Goal: Transaction & Acquisition: Download file/media

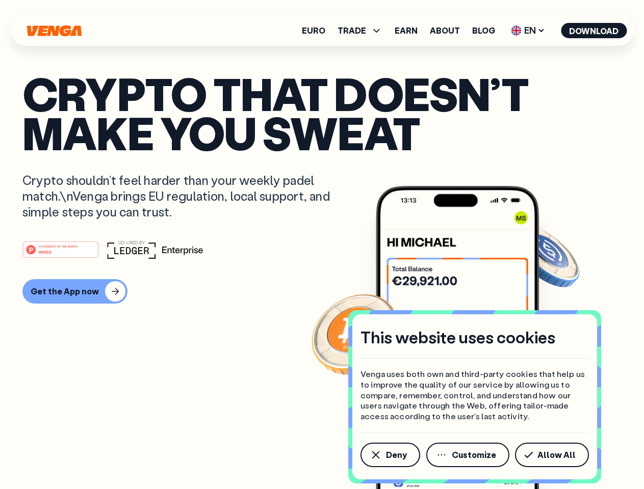
click at [322, 245] on div "#1 PRODUCT OF THE MONTH Web3" at bounding box center [321, 250] width 599 height 18
click at [389, 455] on span "Deny" at bounding box center [396, 455] width 21 height 8
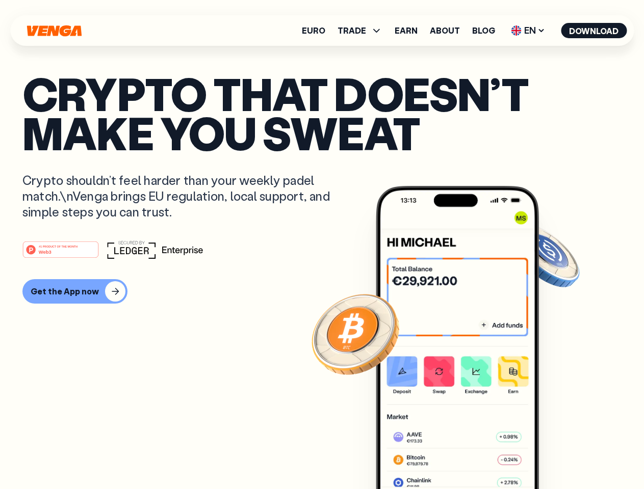
click at [468, 455] on img at bounding box center [457, 357] width 163 height 342
click at [554, 455] on article "Crypto that doesn’t make you sweat Crypto shouldn’t feel harder than your weekl…" at bounding box center [321, 265] width 599 height 382
click at [363, 31] on span "TRADE" at bounding box center [351, 31] width 29 height 8
click at [528, 31] on span "EN" at bounding box center [527, 30] width 41 height 16
click at [594, 31] on button "Download" at bounding box center [594, 30] width 66 height 15
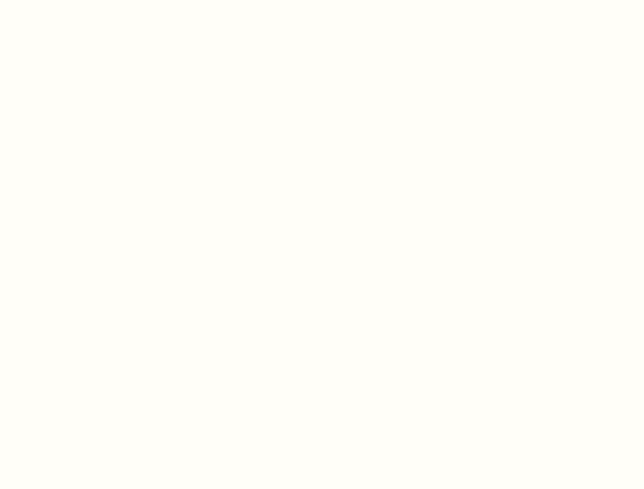
click at [322, 0] on html "This website uses cookies Venga uses both own and third-party cookies that help…" at bounding box center [322, 0] width 644 height 0
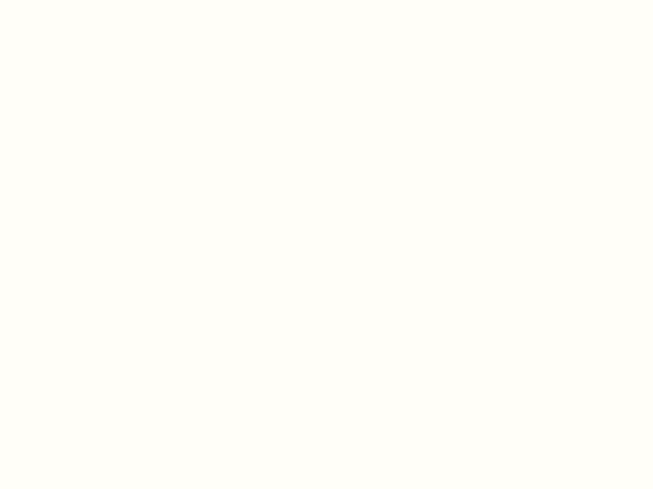
click at [73, 0] on html "This website uses cookies Venga uses both own and third-party cookies that help…" at bounding box center [326, 0] width 653 height 0
click at [62, 0] on html "This website uses cookies Venga uses both own and third-party cookies that help…" at bounding box center [326, 0] width 653 height 0
